Goal: Information Seeking & Learning: Learn about a topic

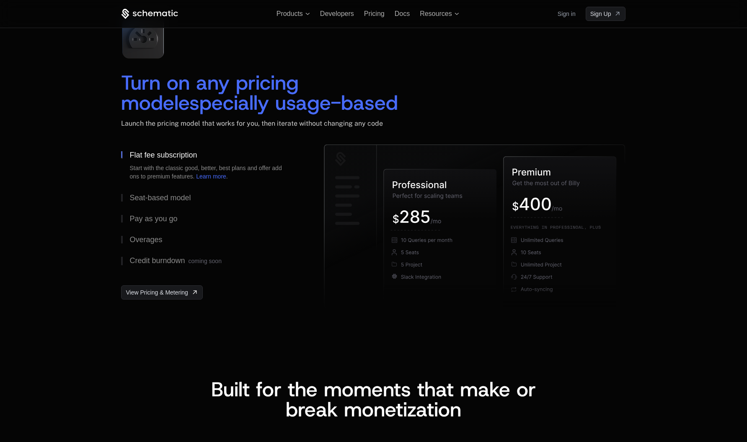
scroll to position [1215, 0]
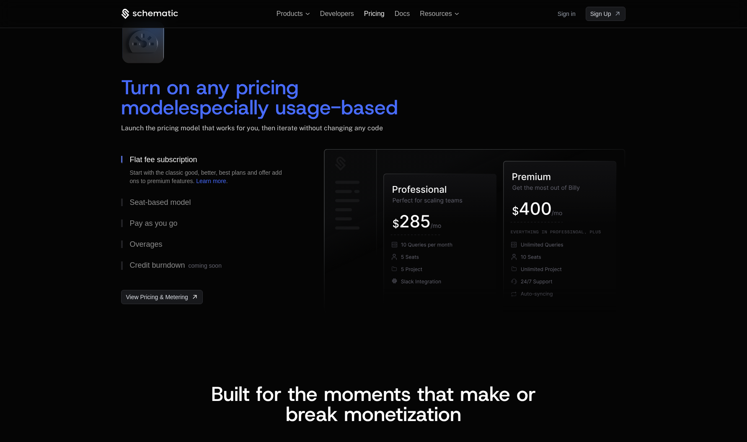
click at [372, 10] on span "Pricing" at bounding box center [374, 13] width 21 height 7
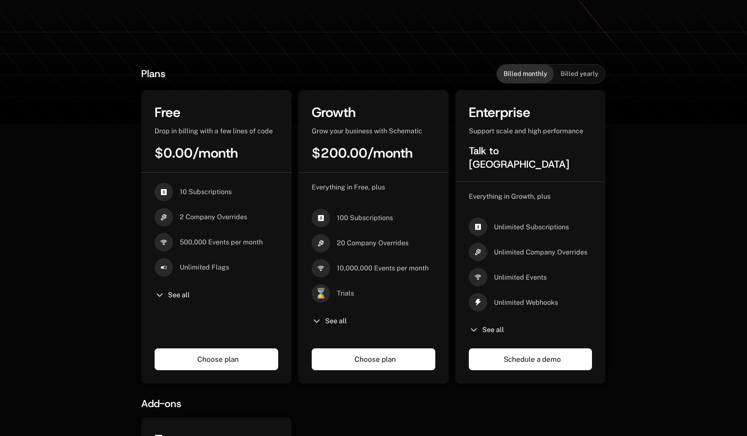
scroll to position [126, 6]
